Goal: Transaction & Acquisition: Purchase product/service

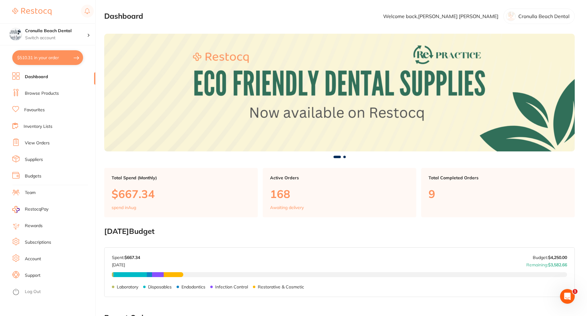
click at [47, 55] on button "$510.31 in your order" at bounding box center [47, 57] width 71 height 15
checkbox input "true"
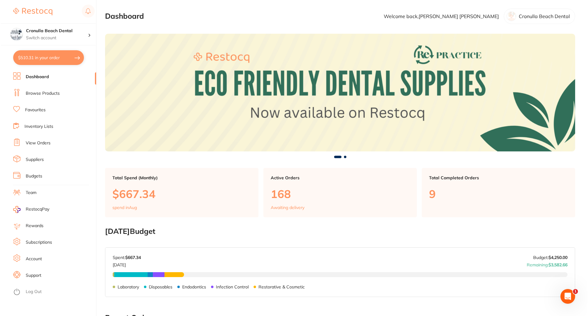
checkbox input "true"
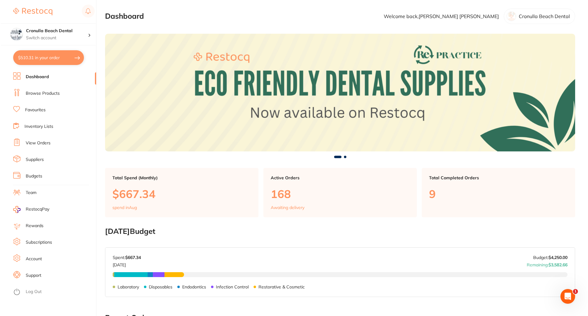
checkbox input "true"
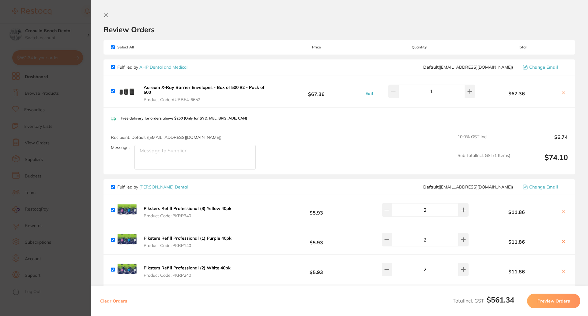
click at [201, 100] on span "Product Code: AURBE4-6652" at bounding box center [206, 99] width 125 height 5
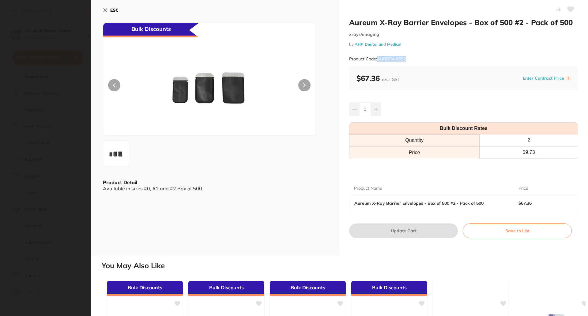
drag, startPoint x: 415, startPoint y: 58, endPoint x: 377, endPoint y: 59, distance: 37.4
click at [377, 59] on div "Product Code: AURBE4-6652" at bounding box center [463, 58] width 229 height 15
copy small "AURBE4-6652"
click at [106, 10] on icon at bounding box center [105, 10] width 5 height 5
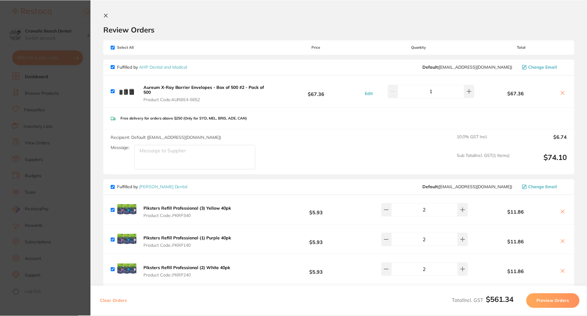
scroll to position [2, 0]
click at [561, 93] on icon at bounding box center [562, 92] width 3 height 3
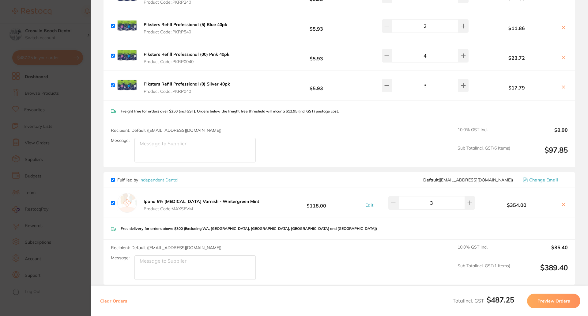
scroll to position [0, 0]
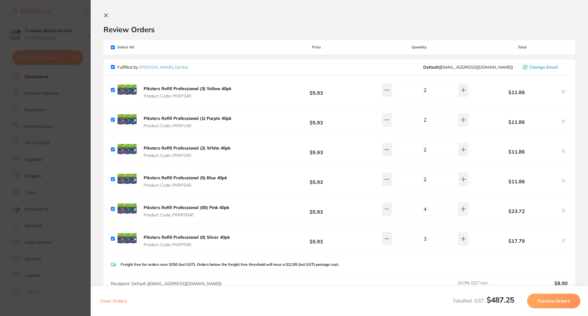
click at [171, 89] on b "Piksters Refill Professional (3) Yellow 40pk" at bounding box center [188, 89] width 88 height 6
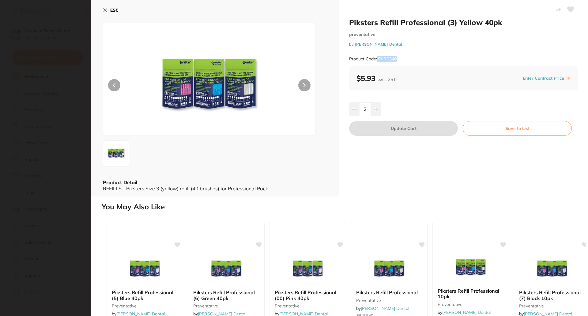
drag, startPoint x: 399, startPoint y: 58, endPoint x: 379, endPoint y: 59, distance: 19.9
click at [377, 59] on div "Product Code: .PKRP340" at bounding box center [463, 58] width 229 height 15
copy small ".PKRP340"
click at [105, 11] on icon at bounding box center [105, 10] width 5 height 5
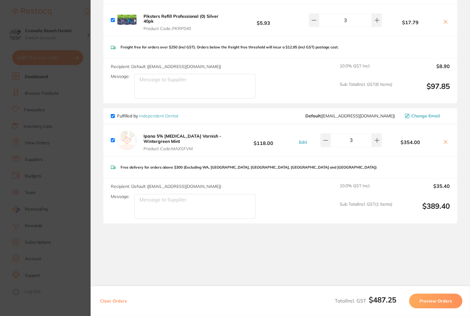
scroll to position [241, 0]
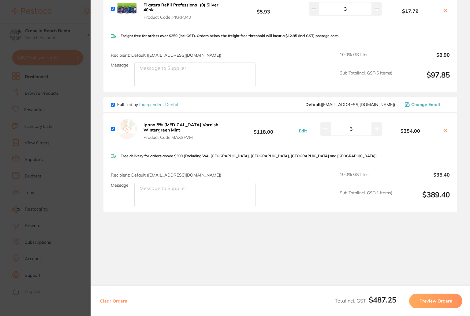
click at [444, 130] on icon at bounding box center [446, 130] width 5 height 5
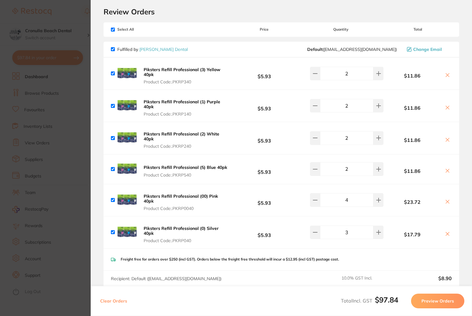
scroll to position [33, 0]
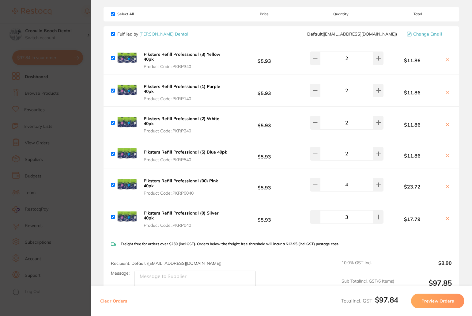
click at [446, 60] on icon at bounding box center [447, 59] width 3 height 3
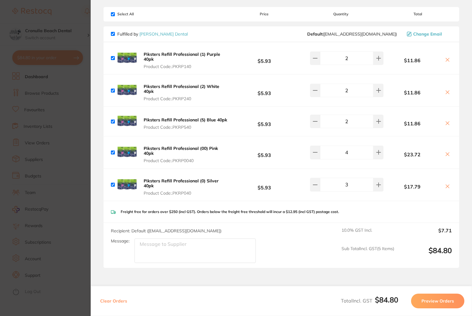
click at [446, 60] on icon at bounding box center [447, 59] width 3 height 3
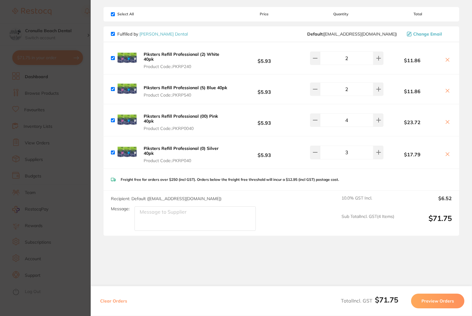
click at [446, 60] on icon at bounding box center [447, 59] width 3 height 3
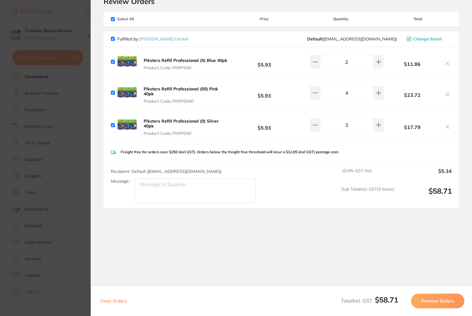
click at [446, 60] on div "$11.86" at bounding box center [417, 61] width 68 height 11
click at [446, 64] on icon at bounding box center [447, 63] width 3 height 3
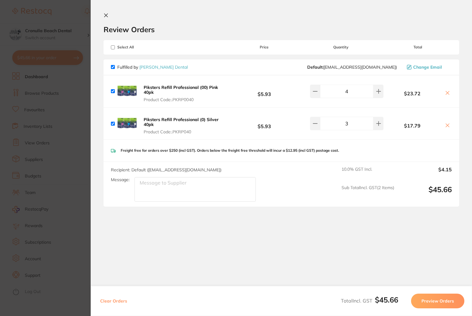
scroll to position [0, 0]
click at [446, 94] on icon at bounding box center [447, 92] width 3 height 3
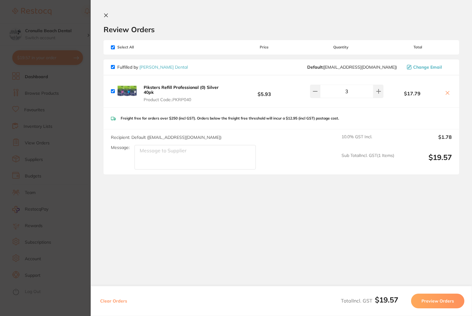
click at [447, 94] on icon at bounding box center [447, 92] width 3 height 3
checkbox input "false"
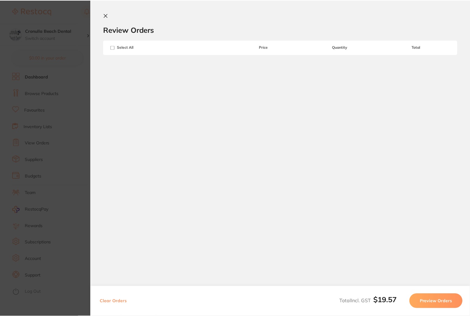
scroll to position [2, 0]
